Goal: Contribute content: Add original content to the website for others to see

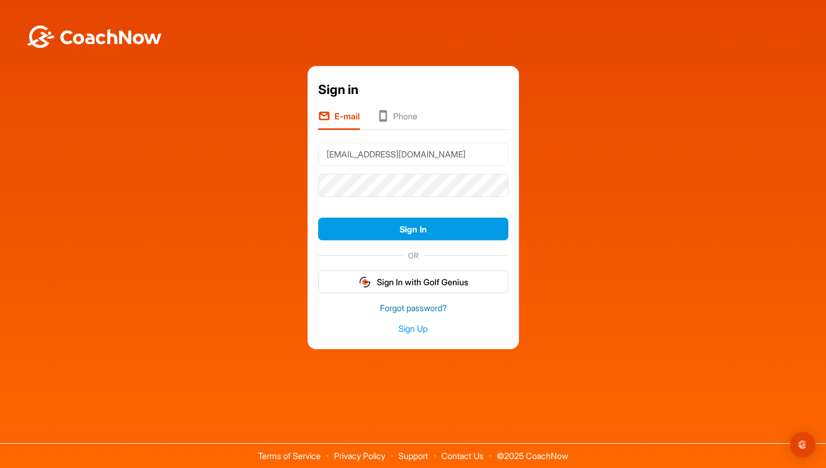
click at [401, 311] on link "Forgot password?" at bounding box center [413, 308] width 190 height 12
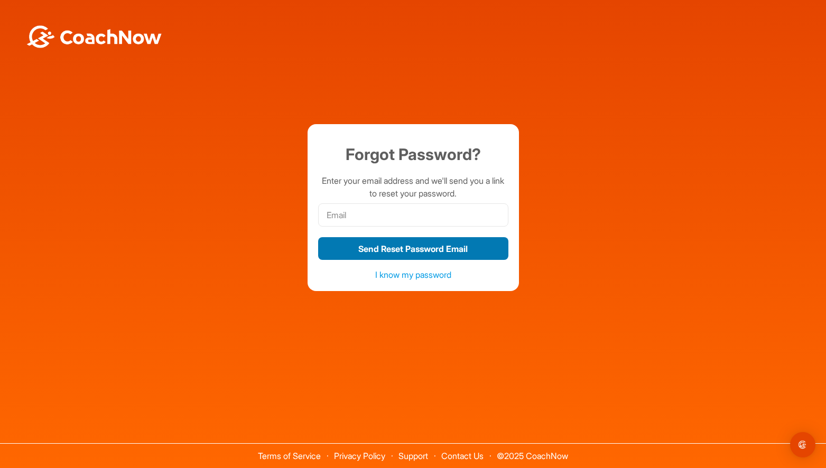
click at [415, 247] on button "Send Reset Password Email" at bounding box center [413, 248] width 190 height 23
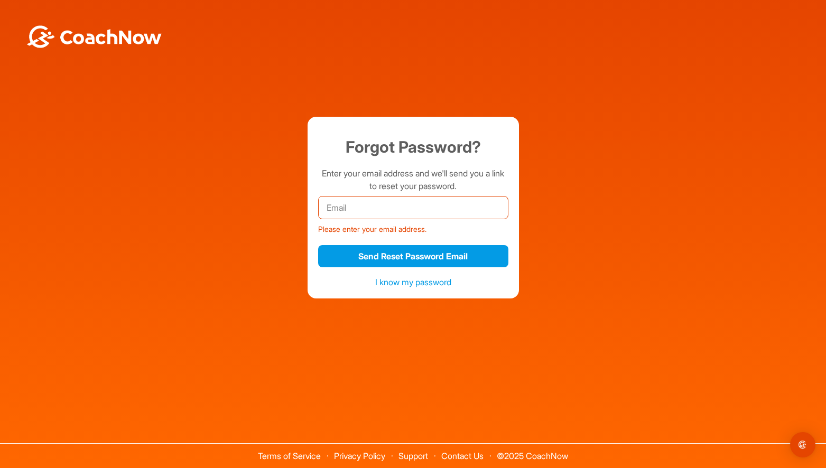
click at [408, 212] on input "email" at bounding box center [413, 207] width 190 height 23
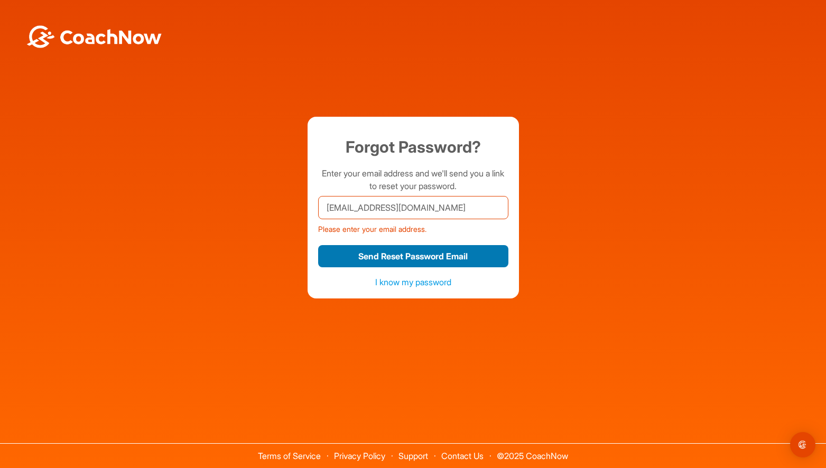
type input "[EMAIL_ADDRESS][DOMAIN_NAME]"
click at [419, 257] on button "Send Reset Password Email" at bounding box center [413, 256] width 190 height 23
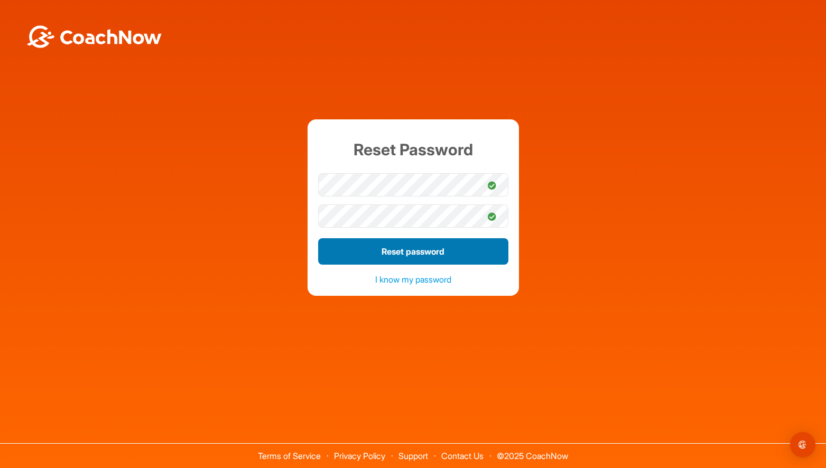
click at [408, 247] on button "Reset password" at bounding box center [413, 251] width 190 height 26
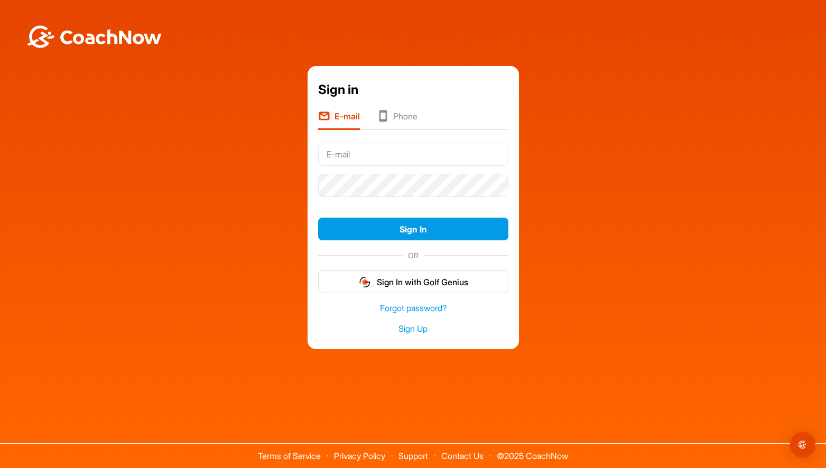
type input "[EMAIL_ADDRESS][DOMAIN_NAME]"
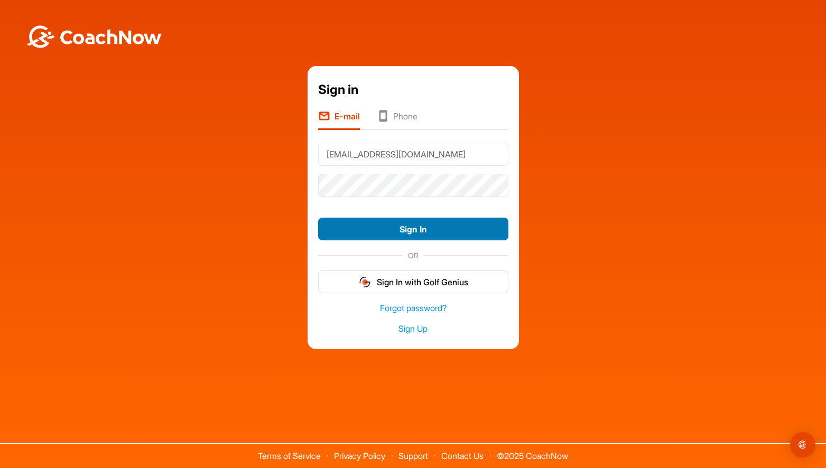
click at [477, 228] on button "Sign In" at bounding box center [413, 229] width 190 height 23
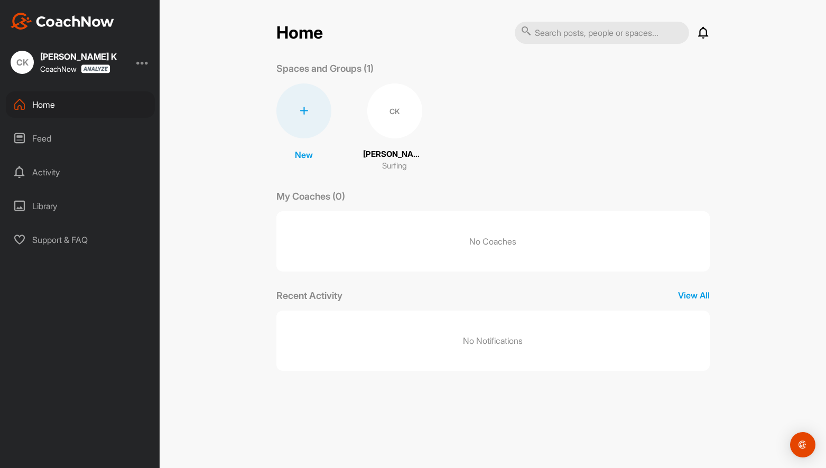
click at [82, 174] on div "Activity" at bounding box center [80, 172] width 149 height 26
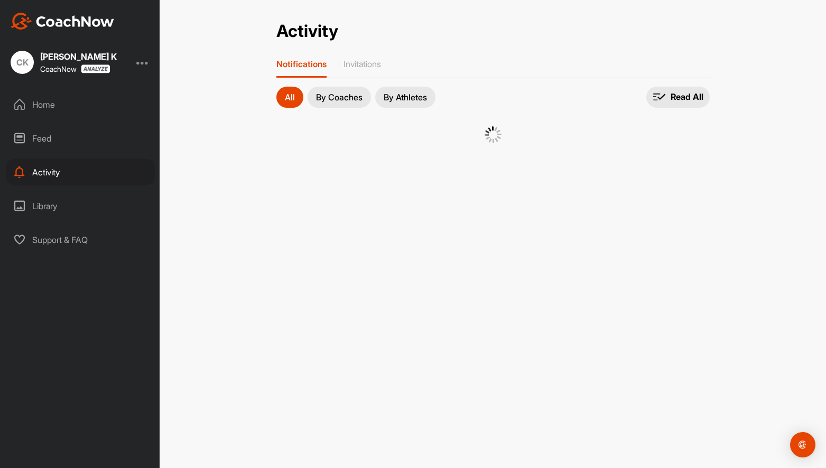
click at [67, 208] on div "Library" at bounding box center [80, 206] width 149 height 26
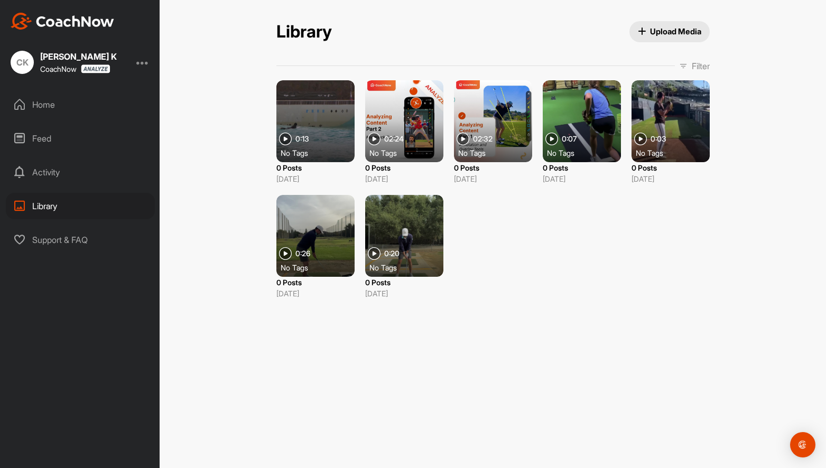
click at [678, 26] on span "Upload Media" at bounding box center [669, 31] width 63 height 11
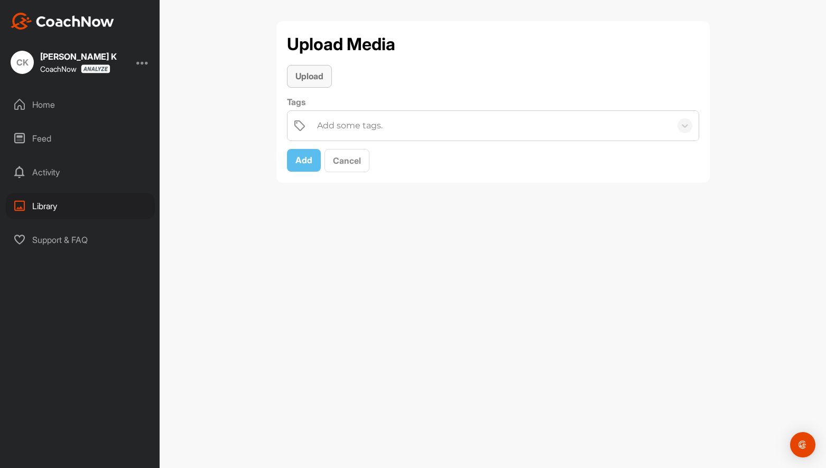
click at [316, 85] on button "Upload" at bounding box center [309, 76] width 45 height 23
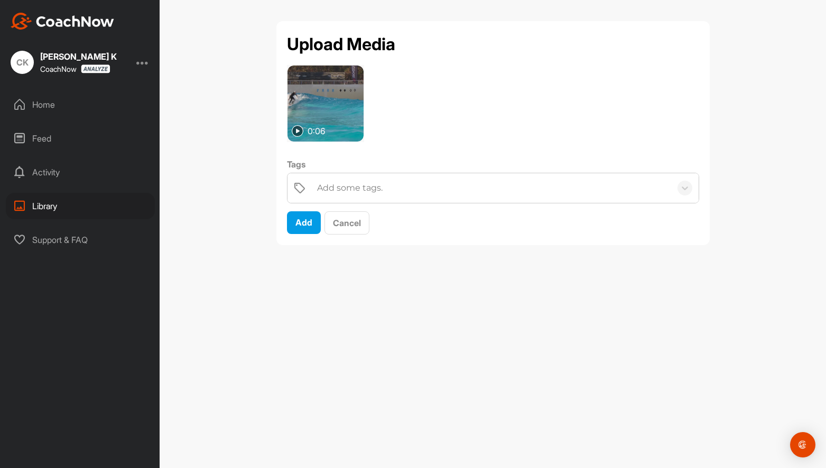
click at [357, 116] on img at bounding box center [326, 104] width 76 height 76
click at [340, 114] on img at bounding box center [326, 104] width 76 height 76
click at [310, 225] on span "Add" at bounding box center [304, 222] width 17 height 11
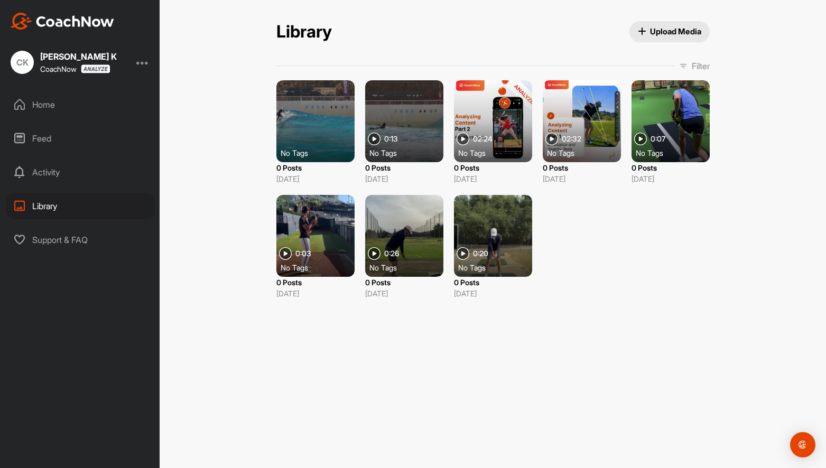
click at [316, 118] on div at bounding box center [315, 121] width 78 height 82
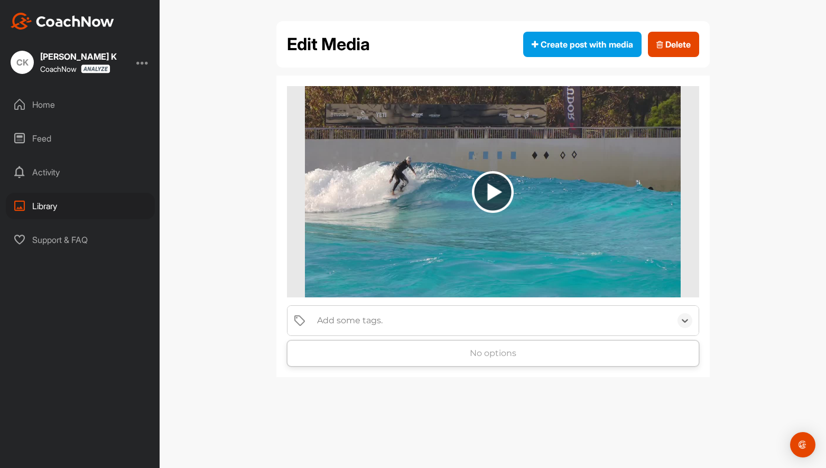
click at [384, 324] on div "Add some tags." at bounding box center [491, 321] width 359 height 30
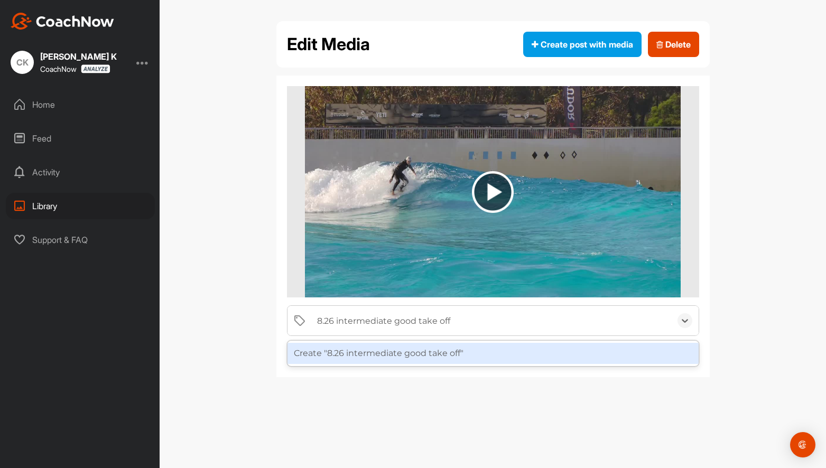
type input "8.26 intermediate good take off"
click at [725, 211] on div "Edit Media Create post with media Delete option Create "8.26 intermediate good …" at bounding box center [493, 234] width 667 height 468
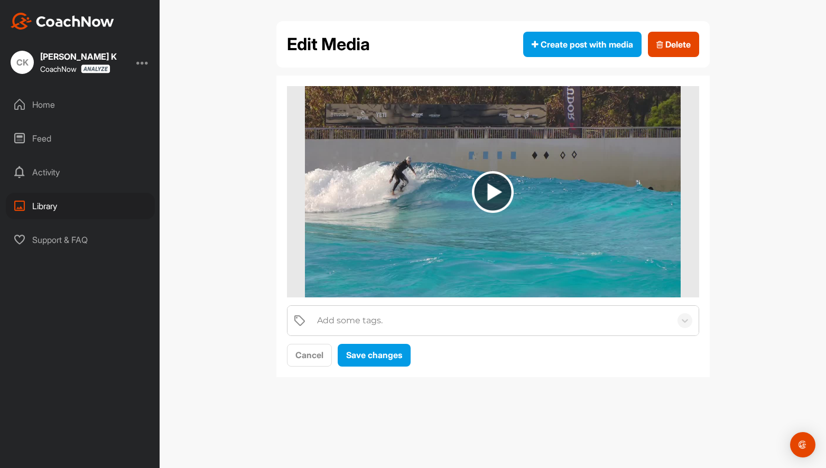
click at [740, 236] on div "Edit Media Create post with media Delete Add some tags. Cancel Save changes" at bounding box center [493, 234] width 667 height 468
click at [371, 316] on div "Add some tags." at bounding box center [350, 321] width 66 height 13
click at [359, 383] on div "Edit Media Create post with media Delete Add some tags. Cancel Save changes" at bounding box center [493, 203] width 455 height 365
click at [583, 45] on span "Create post with media" at bounding box center [583, 44] width 102 height 13
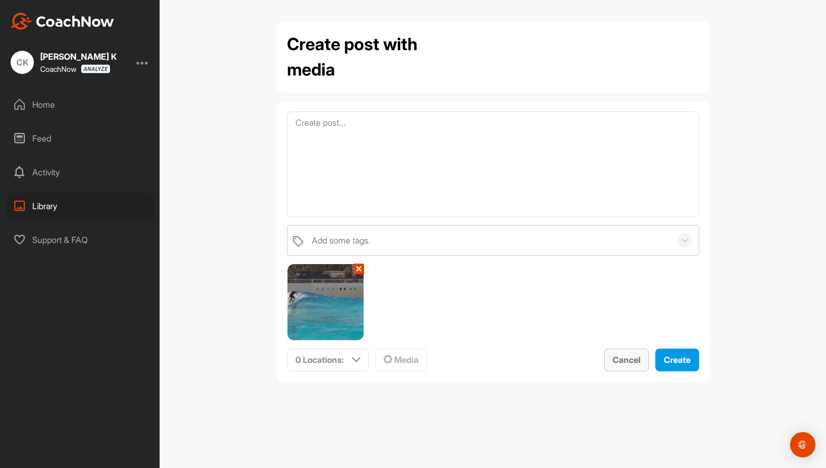
click at [626, 357] on span "Cancel" at bounding box center [627, 360] width 28 height 11
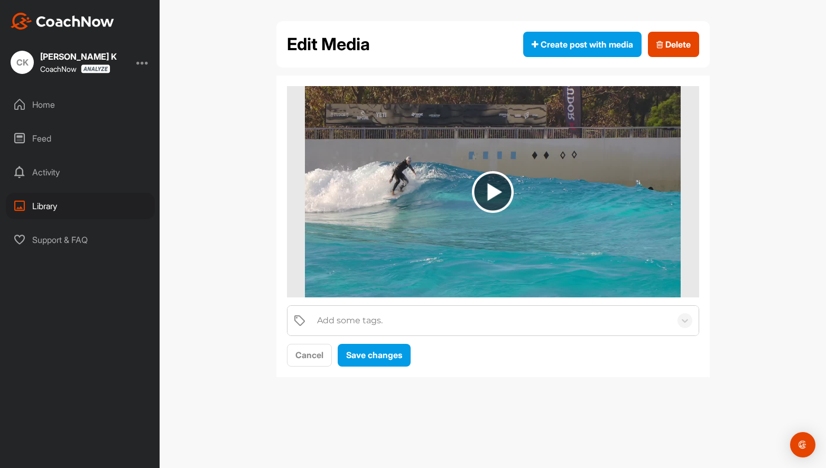
click at [361, 209] on img at bounding box center [493, 191] width 376 height 211
click at [66, 138] on div "Feed" at bounding box center [80, 138] width 149 height 26
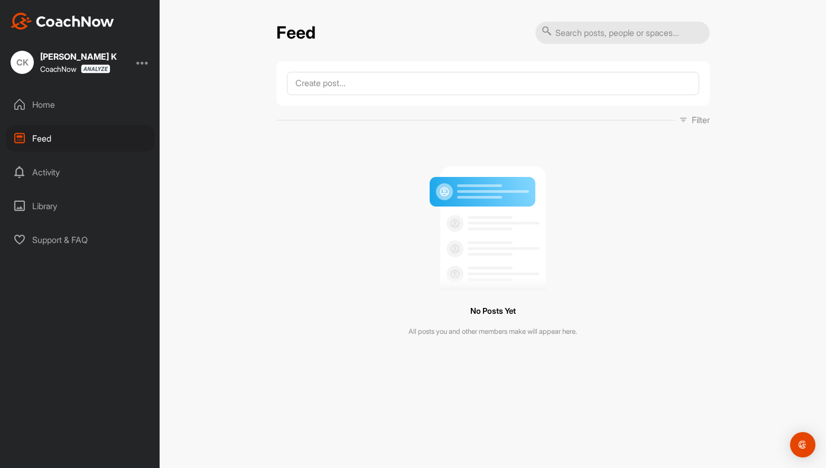
click at [61, 205] on div "Library" at bounding box center [80, 206] width 149 height 26
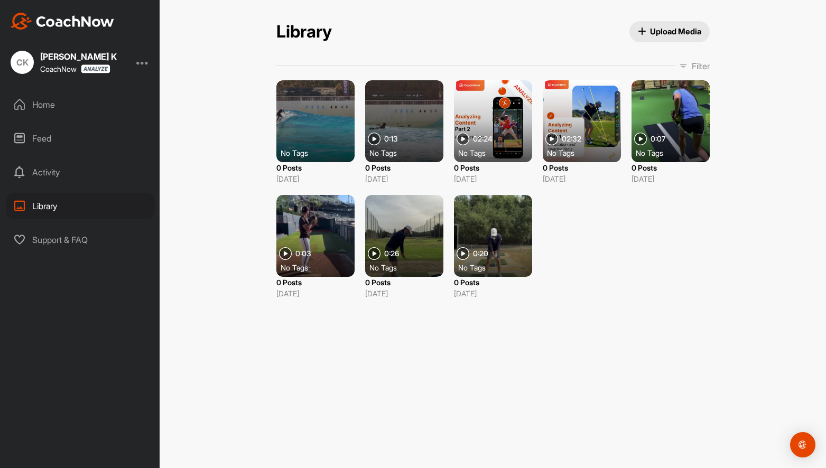
click at [305, 128] on div at bounding box center [315, 121] width 78 height 82
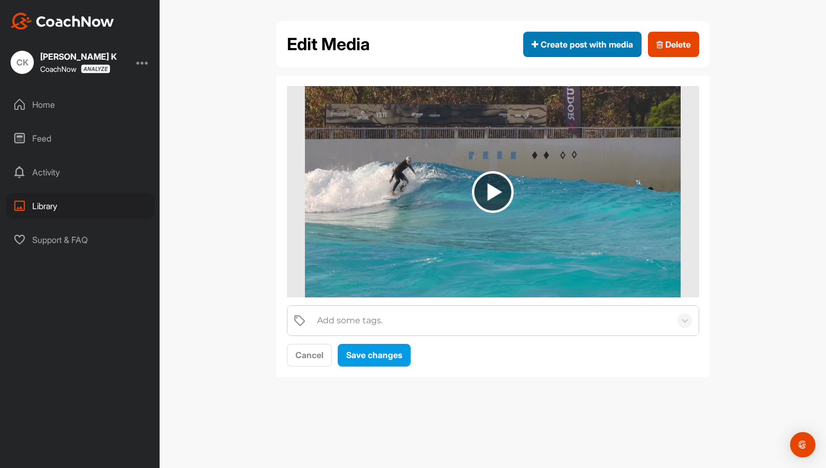
click at [612, 52] on button "Create post with media" at bounding box center [582, 44] width 118 height 25
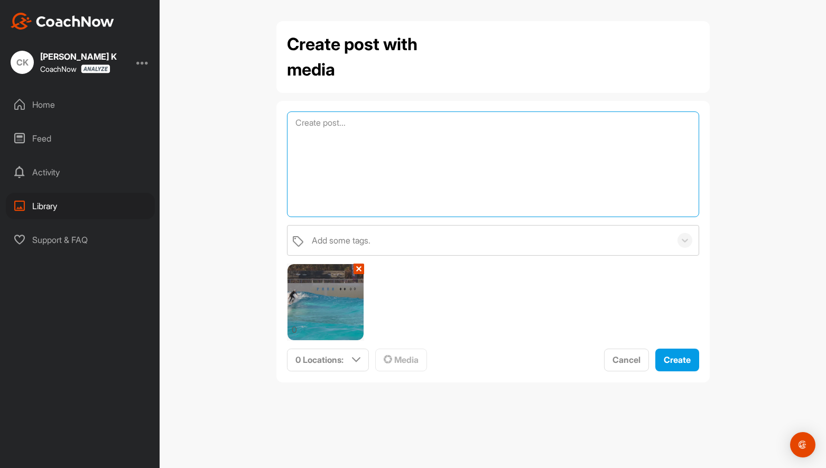
click at [462, 167] on textarea at bounding box center [493, 165] width 412 height 106
click at [610, 358] on button "Cancel" at bounding box center [626, 360] width 45 height 23
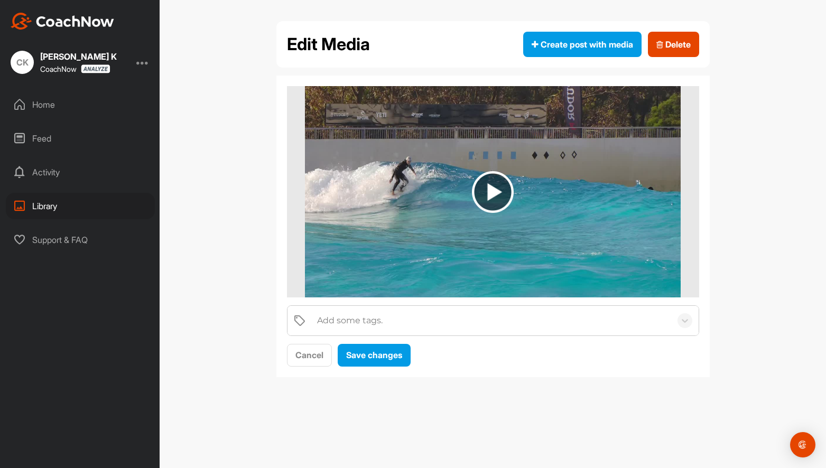
click at [435, 136] on img at bounding box center [493, 191] width 376 height 211
click at [383, 185] on img at bounding box center [493, 191] width 376 height 211
click at [92, 108] on div "Home" at bounding box center [80, 104] width 149 height 26
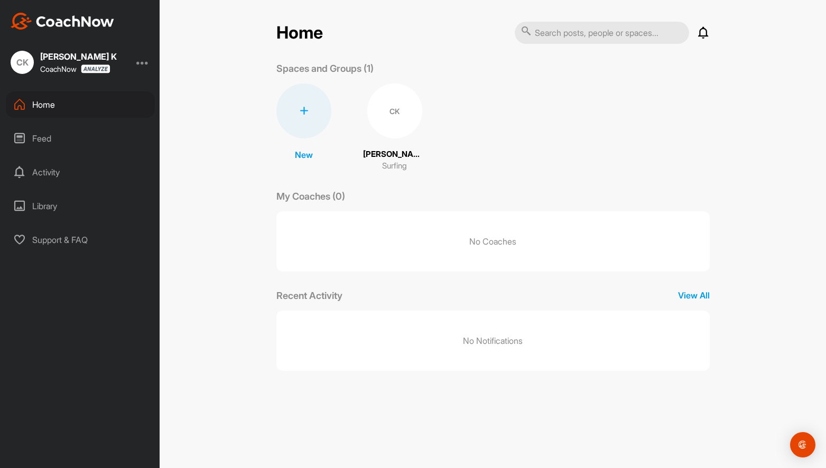
click at [81, 133] on div "Feed" at bounding box center [80, 138] width 149 height 26
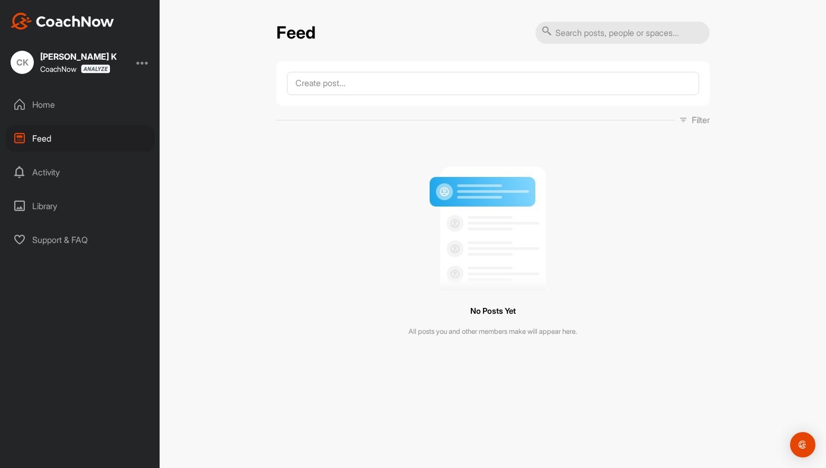
click at [78, 156] on div "Home Feed Activity Library Support & FAQ" at bounding box center [80, 172] width 160 height 162
click at [75, 180] on div "Activity" at bounding box center [80, 172] width 149 height 26
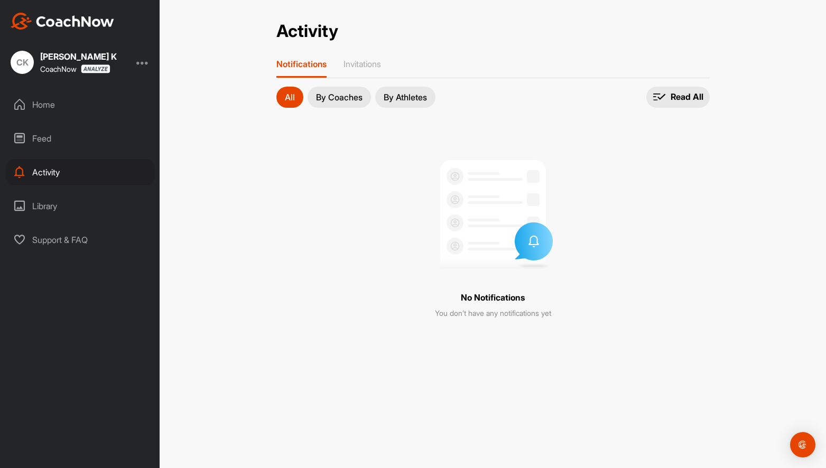
click at [75, 197] on div "Library" at bounding box center [80, 206] width 149 height 26
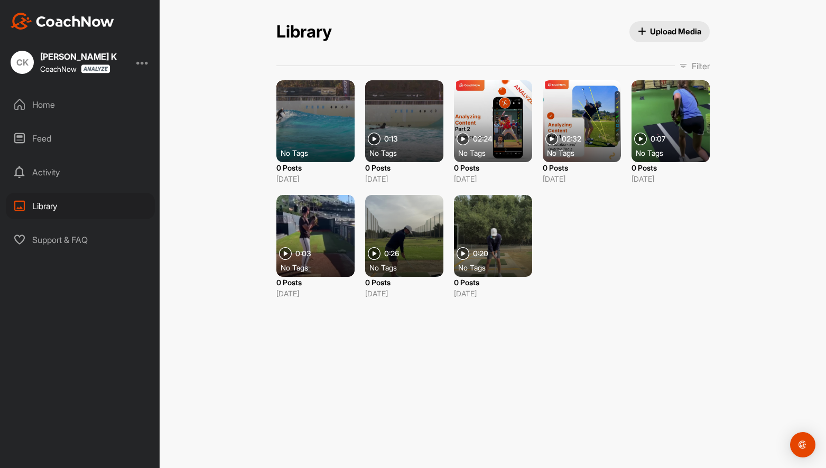
click at [298, 125] on div at bounding box center [315, 121] width 78 height 82
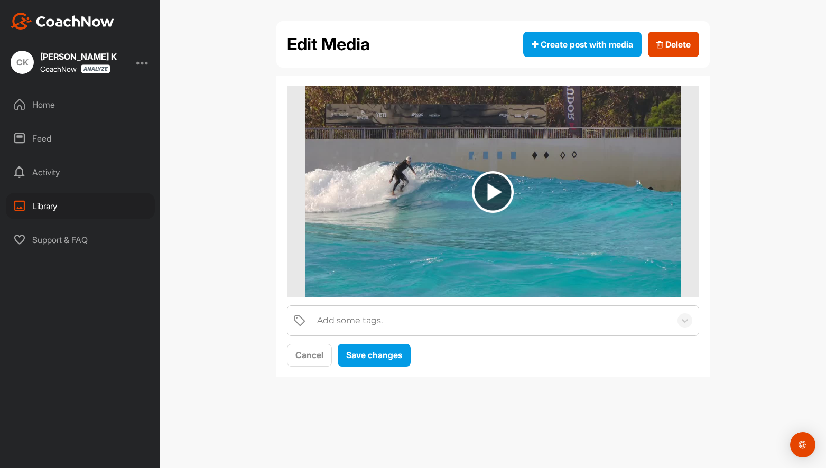
click at [467, 126] on img at bounding box center [493, 191] width 376 height 211
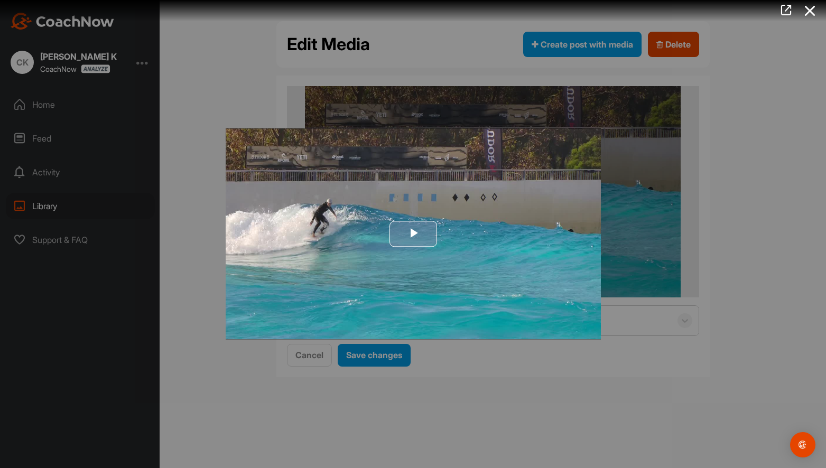
click at [444, 243] on img "Video Player" at bounding box center [413, 233] width 375 height 211
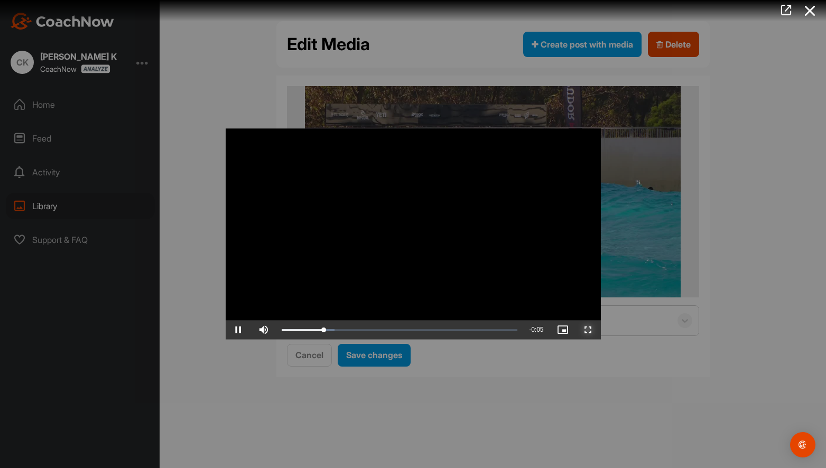
click at [588, 330] on span "Video Player" at bounding box center [588, 330] width 25 height 0
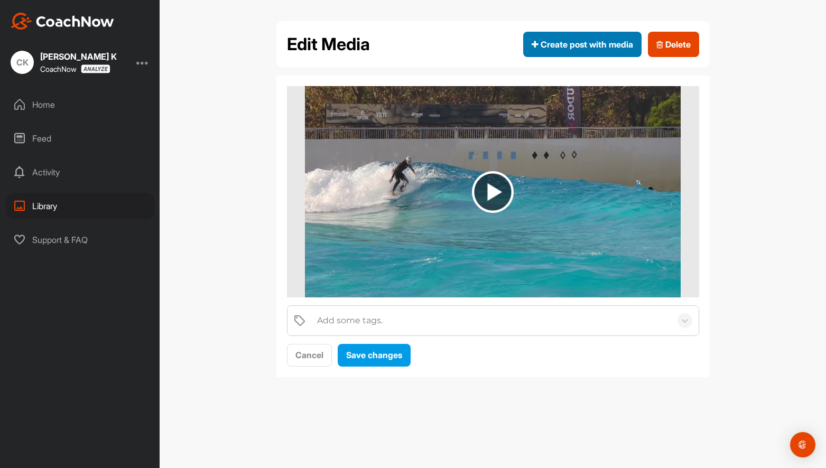
click at [603, 46] on span "Create post with media" at bounding box center [583, 44] width 102 height 13
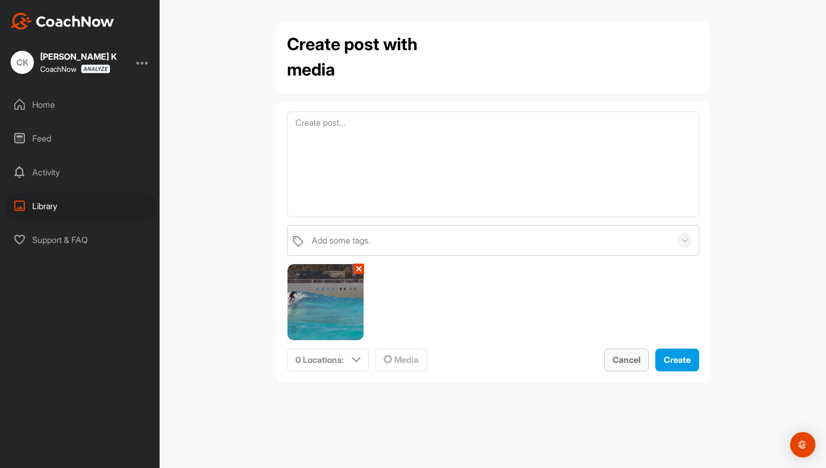
click at [613, 366] on div "Cancel" at bounding box center [627, 360] width 28 height 13
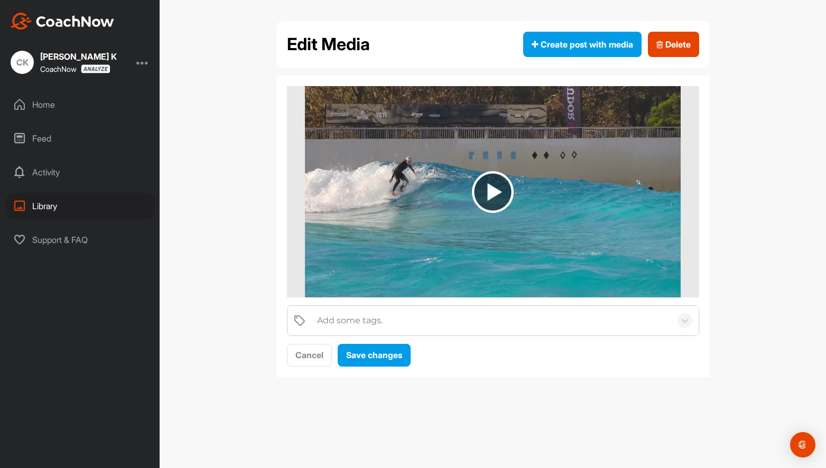
click at [51, 139] on div "Feed" at bounding box center [80, 138] width 149 height 26
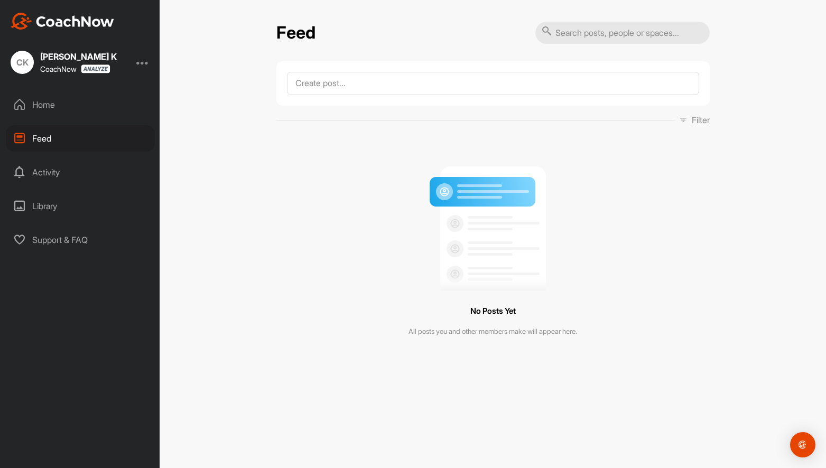
click at [57, 122] on div "Home Feed Activity Library Support & FAQ" at bounding box center [80, 172] width 160 height 162
click at [58, 117] on div "Home" at bounding box center [80, 104] width 149 height 26
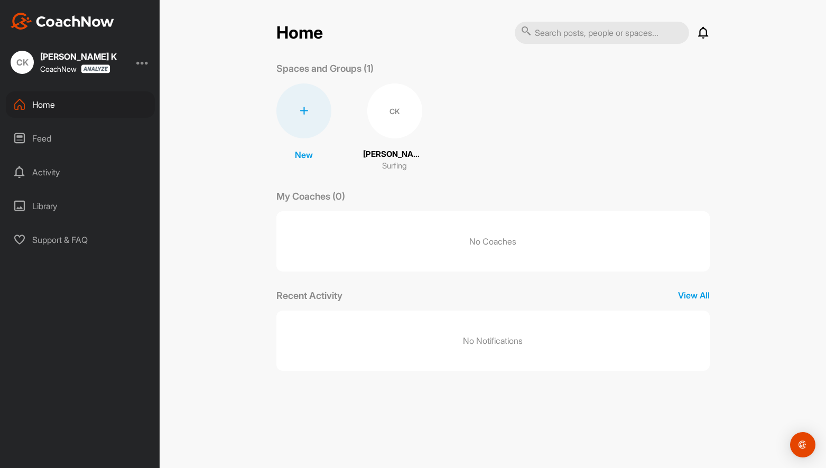
click at [137, 58] on div at bounding box center [142, 62] width 13 height 13
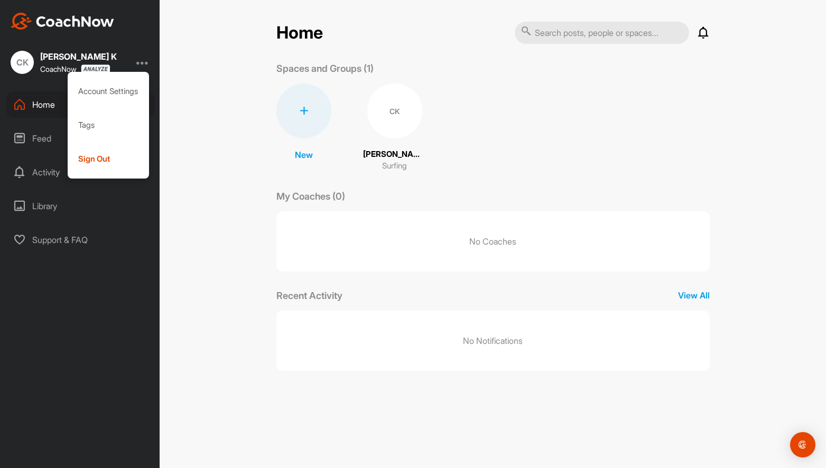
click at [180, 56] on div "Home Notifications Invitations No Notifications View All Spaces and Groups (1) …" at bounding box center [493, 234] width 667 height 468
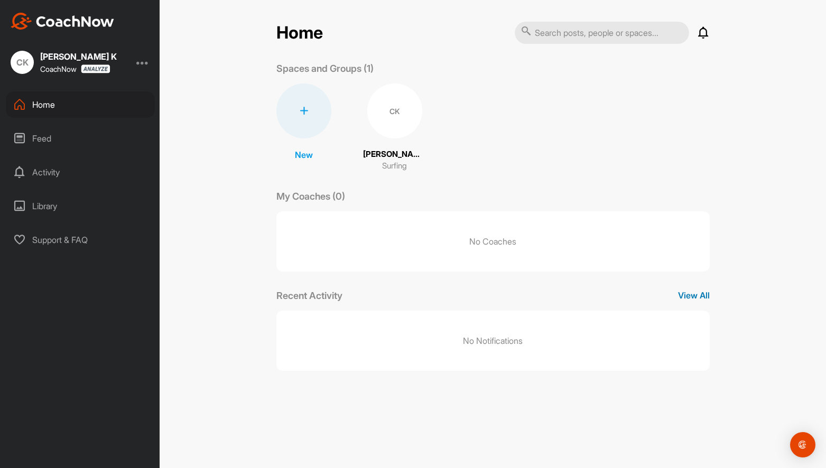
click at [703, 296] on p "View All" at bounding box center [694, 295] width 32 height 13
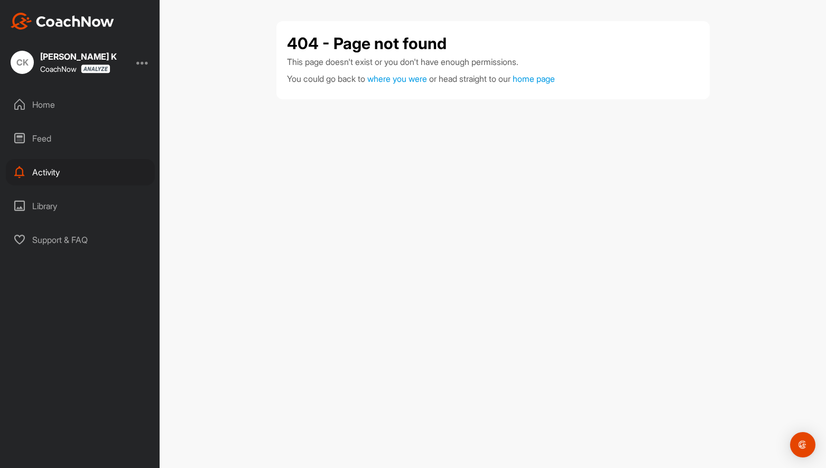
click at [78, 112] on div "Home" at bounding box center [80, 104] width 149 height 26
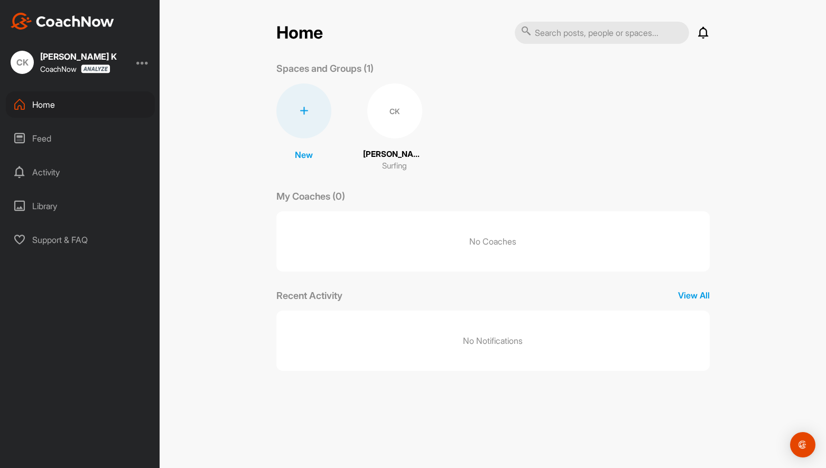
click at [240, 172] on div "Home Notifications Invitations No Notifications View All Spaces and Groups (1) …" at bounding box center [493, 234] width 667 height 468
click at [793, 209] on div "Home Notifications Invitations No Notifications View All Spaces and Groups (1) …" at bounding box center [493, 234] width 667 height 468
click at [193, 70] on div "Home Notifications Invitations No Notifications View All Spaces and Groups (1) …" at bounding box center [493, 234] width 667 height 468
click at [85, 161] on div "Activity" at bounding box center [80, 172] width 149 height 26
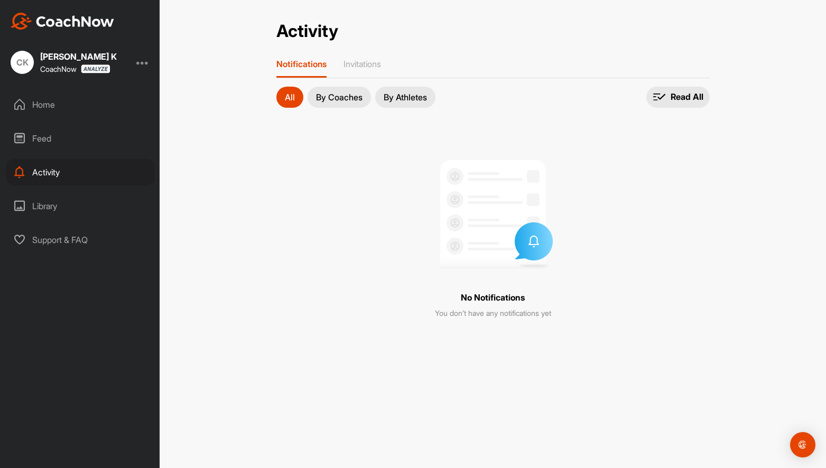
click at [63, 207] on div "Library" at bounding box center [80, 206] width 149 height 26
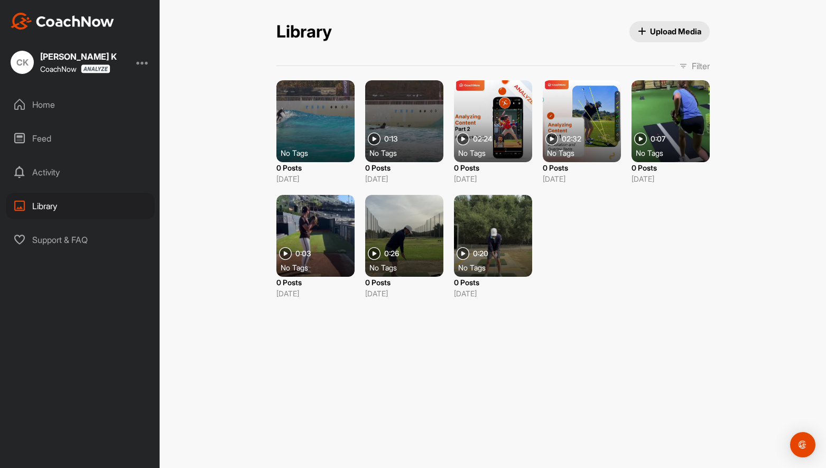
click at [403, 115] on div at bounding box center [404, 121] width 78 height 82
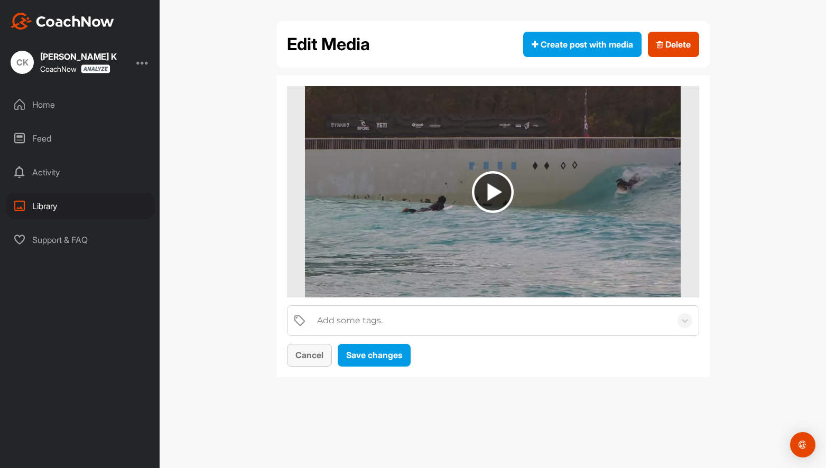
click at [313, 366] on button "Cancel" at bounding box center [309, 355] width 45 height 23
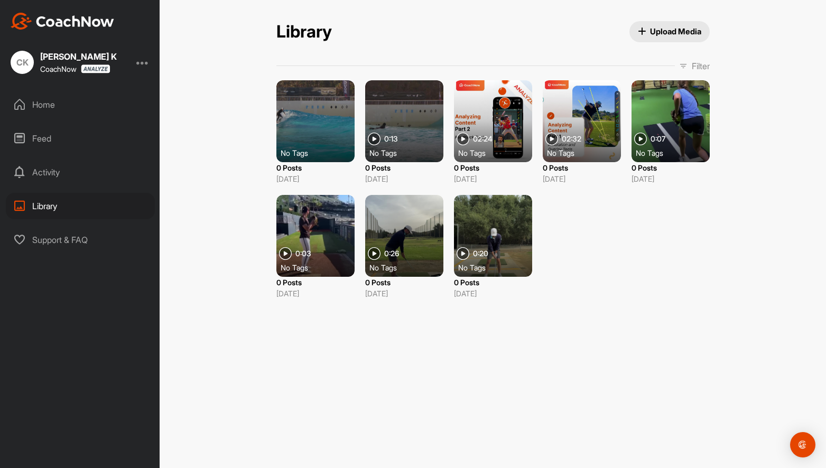
click at [332, 130] on div at bounding box center [315, 121] width 78 height 82
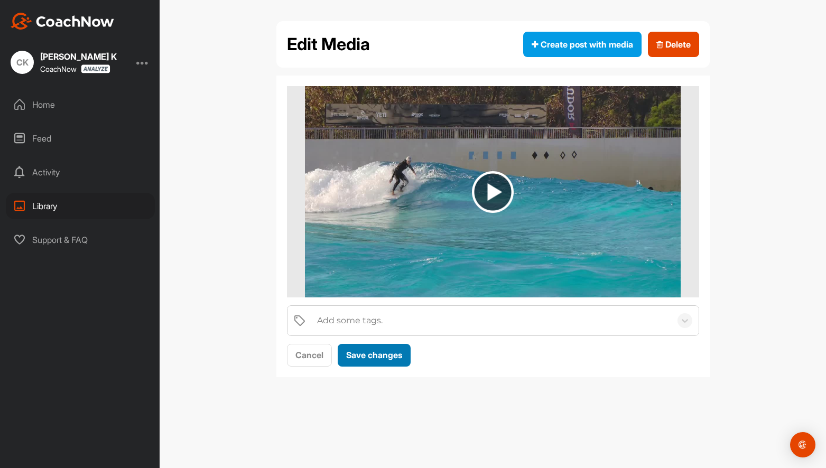
click at [350, 355] on span "Save changes" at bounding box center [374, 355] width 56 height 11
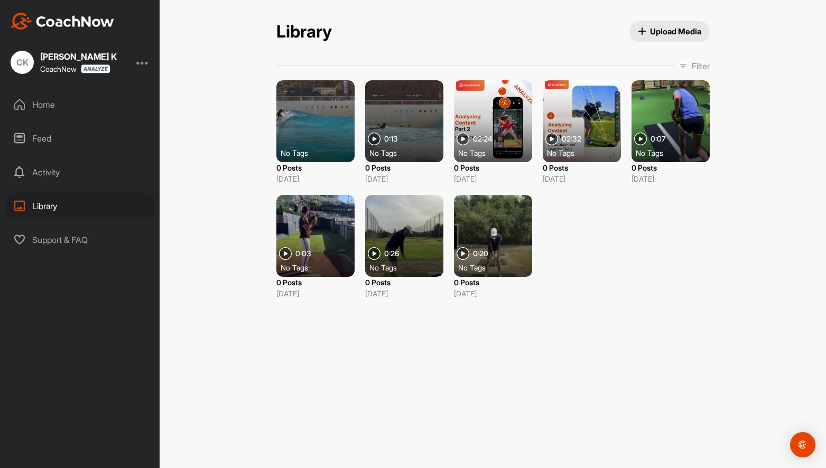
click at [72, 137] on div "Feed" at bounding box center [80, 138] width 149 height 26
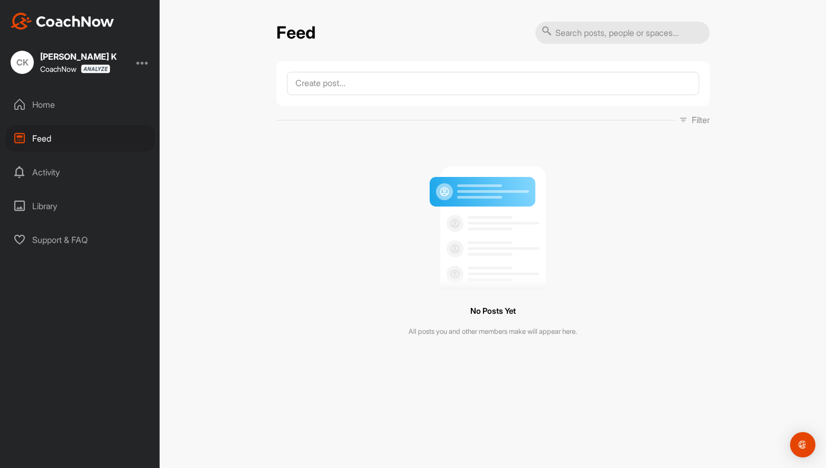
click at [381, 137] on div "No Posts Yet All posts you and other members make will appear here." at bounding box center [492, 247] width 433 height 227
